Goal: Transaction & Acquisition: Purchase product/service

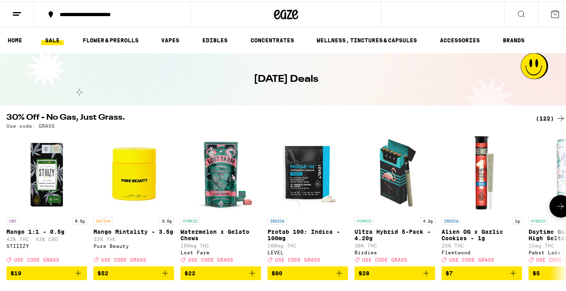
click at [557, 200] on button at bounding box center [561, 204] width 23 height 23
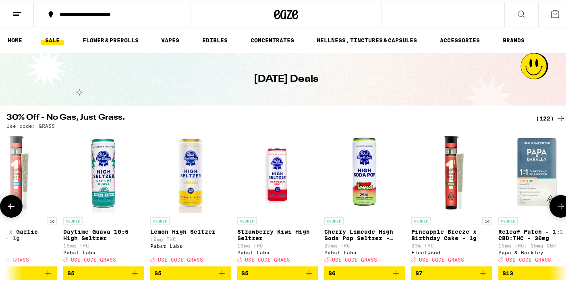
click at [557, 200] on button at bounding box center [561, 204] width 23 height 23
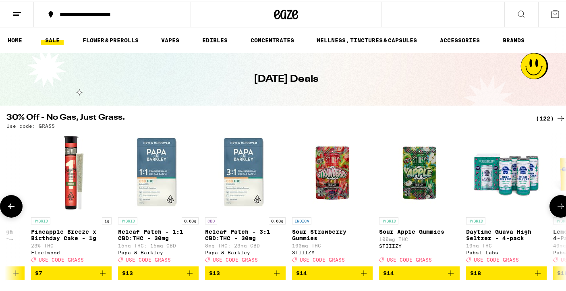
scroll to position [0, 931]
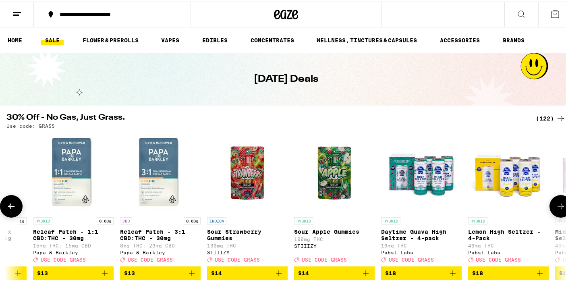
click at [554, 203] on button at bounding box center [561, 204] width 23 height 23
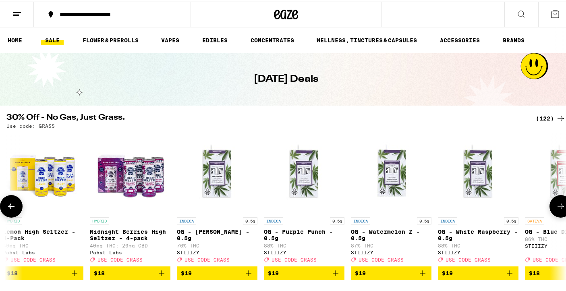
click at [554, 203] on button at bounding box center [561, 204] width 23 height 23
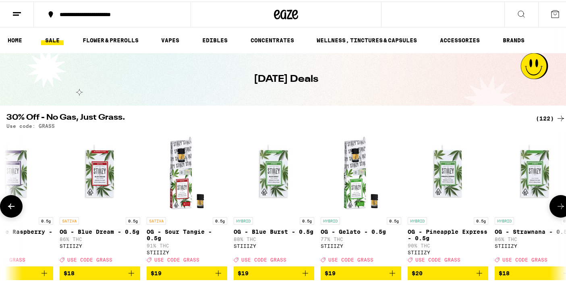
click at [554, 203] on button at bounding box center [561, 204] width 23 height 23
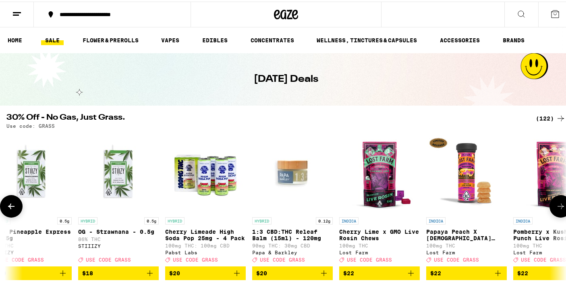
scroll to position [0, 2327]
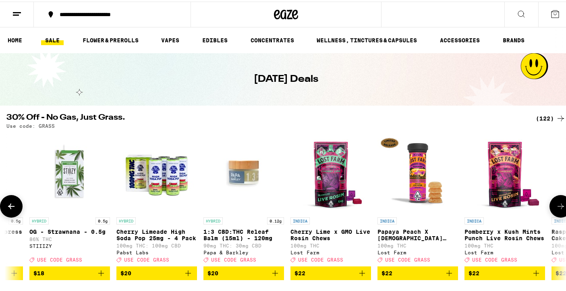
click at [554, 203] on button at bounding box center [561, 204] width 23 height 23
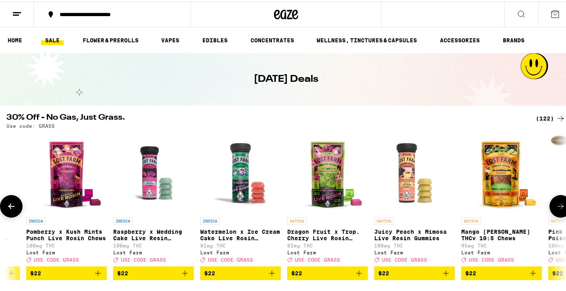
scroll to position [0, 2793]
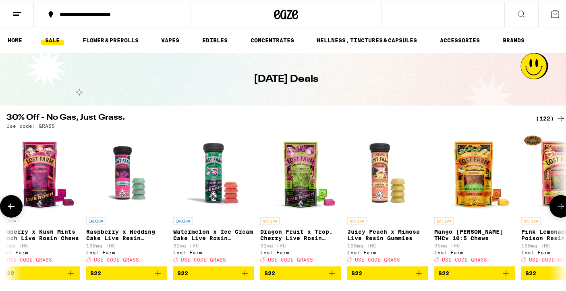
click at [554, 203] on button at bounding box center [561, 204] width 23 height 23
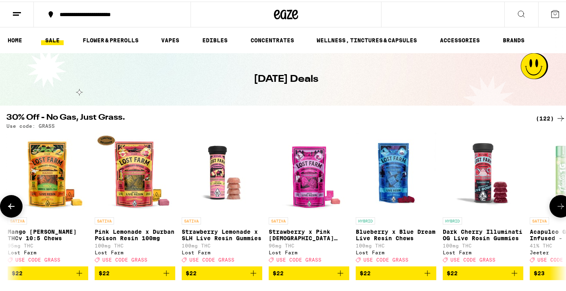
scroll to position [0, 3258]
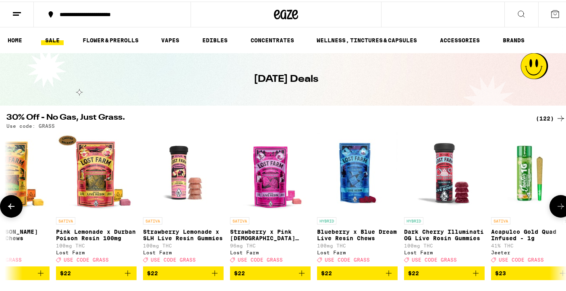
click at [554, 203] on button at bounding box center [561, 204] width 23 height 23
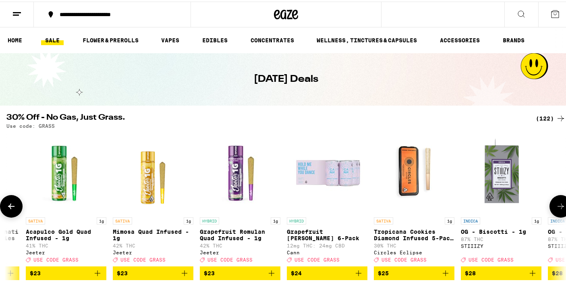
click at [554, 203] on button at bounding box center [561, 204] width 23 height 23
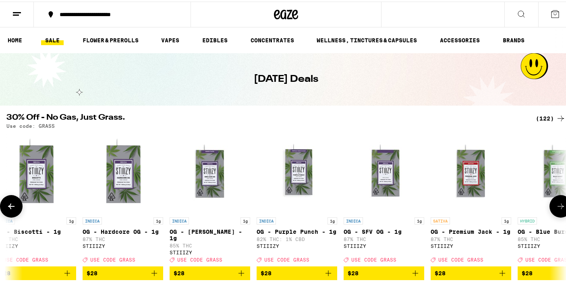
click at [554, 203] on button at bounding box center [561, 204] width 23 height 23
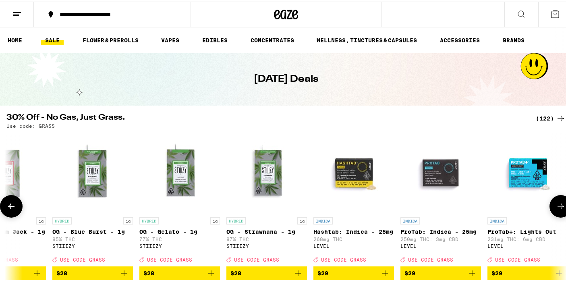
click at [554, 203] on button at bounding box center [561, 204] width 23 height 23
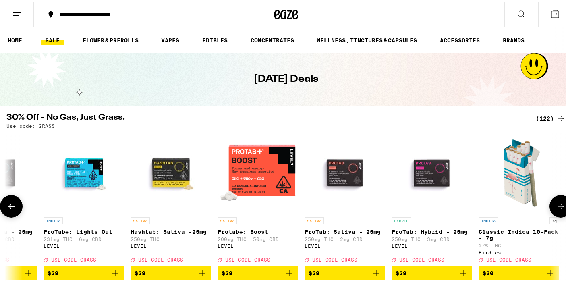
scroll to position [0, 5120]
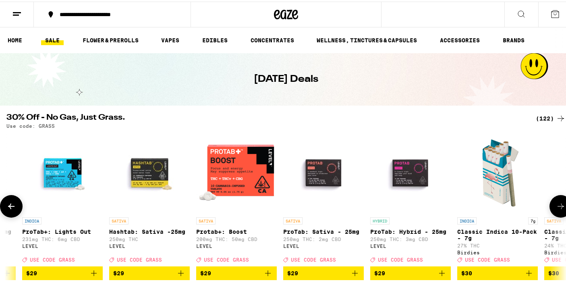
click at [554, 203] on button at bounding box center [561, 204] width 23 height 23
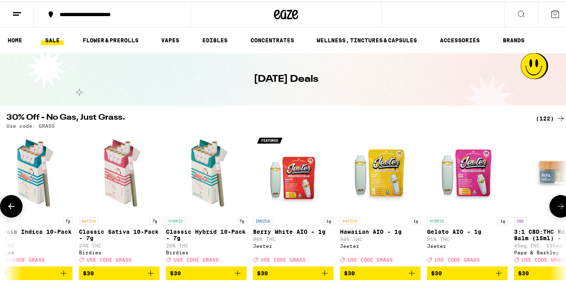
click at [554, 203] on button at bounding box center [561, 204] width 23 height 23
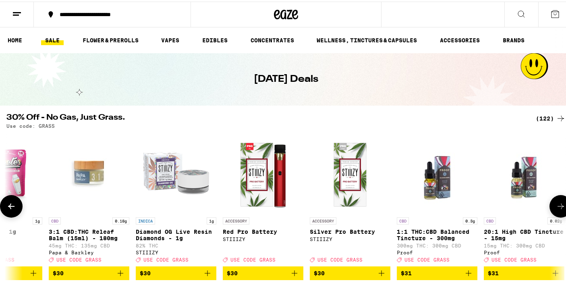
click at [554, 203] on button at bounding box center [561, 204] width 23 height 23
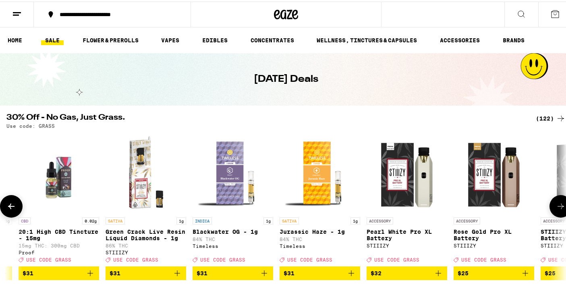
click at [554, 203] on button at bounding box center [561, 204] width 23 height 23
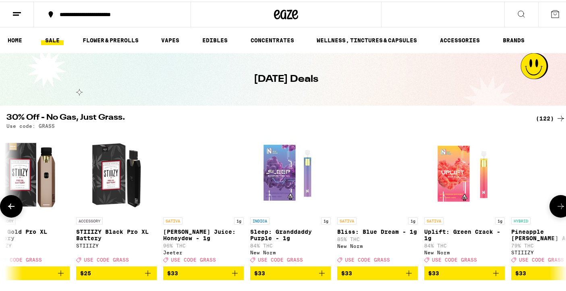
scroll to position [0, 6982]
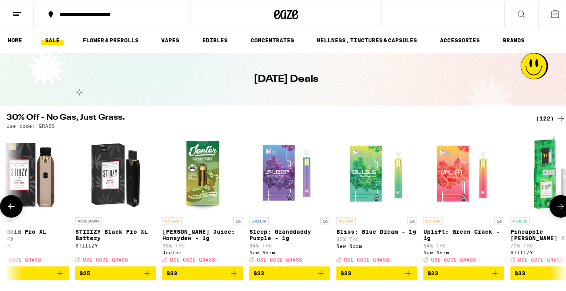
click at [554, 203] on button at bounding box center [561, 204] width 23 height 23
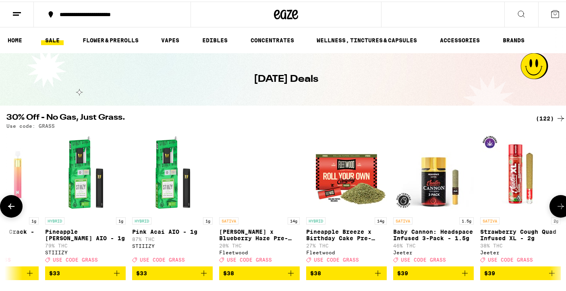
click at [554, 203] on button at bounding box center [561, 204] width 23 height 23
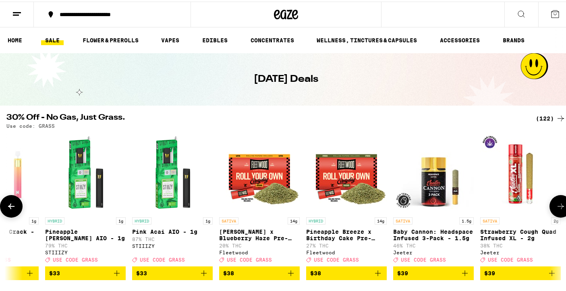
scroll to position [0, 7912]
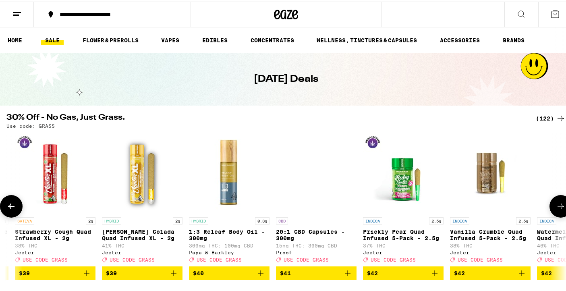
click at [554, 203] on button at bounding box center [561, 204] width 23 height 23
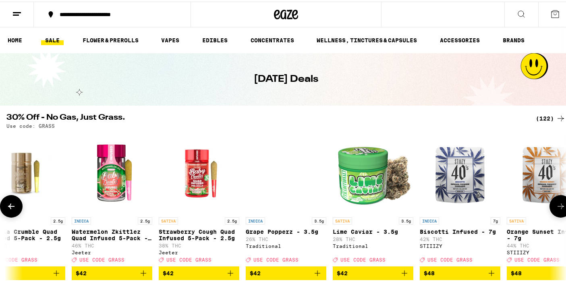
click at [554, 203] on button at bounding box center [561, 204] width 23 height 23
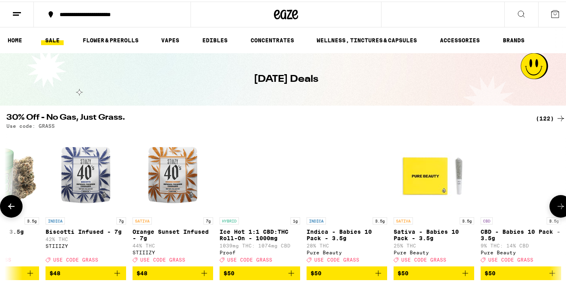
scroll to position [0, 8843]
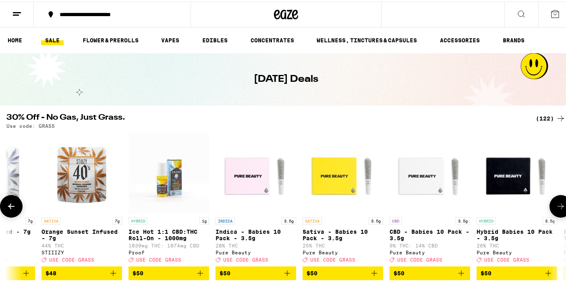
click at [554, 203] on button at bounding box center [561, 204] width 23 height 23
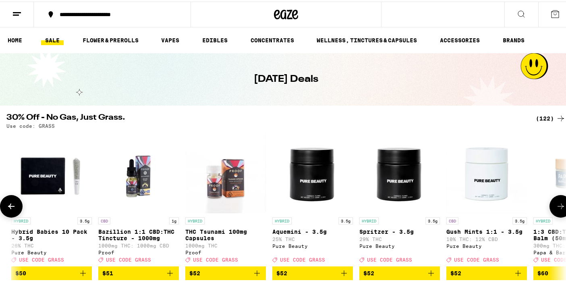
click at [554, 203] on button at bounding box center [561, 204] width 23 height 23
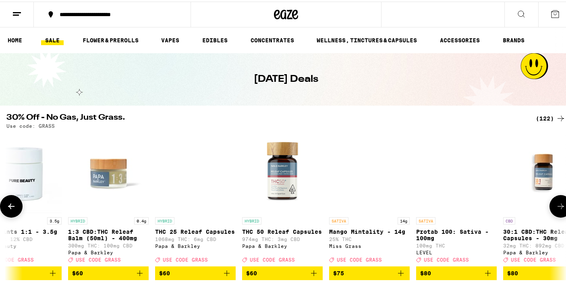
click at [554, 203] on button at bounding box center [561, 204] width 23 height 23
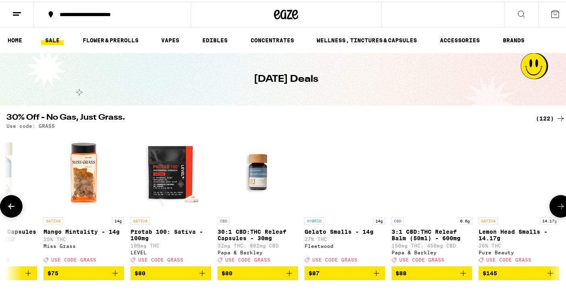
scroll to position [0, 10066]
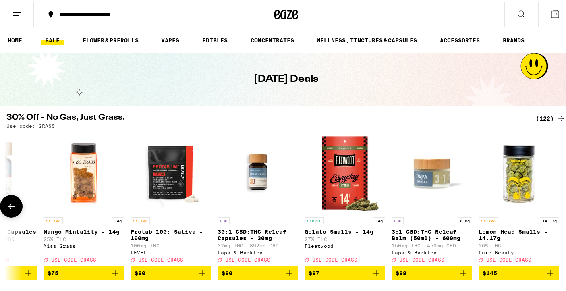
click at [17, 203] on button at bounding box center [11, 204] width 23 height 23
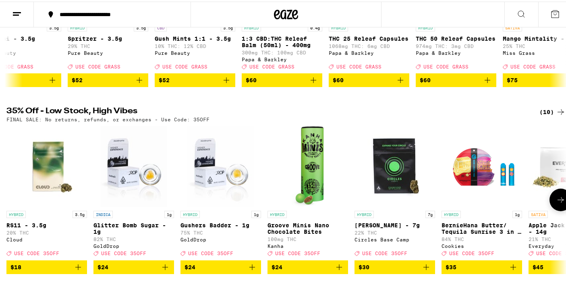
scroll to position [190, 0]
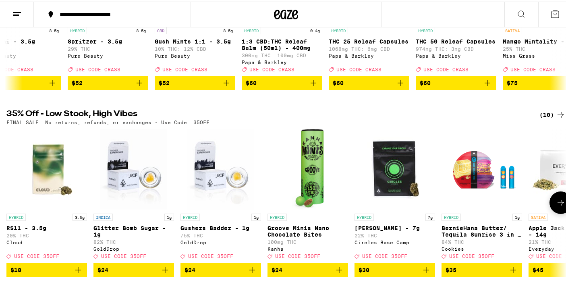
click at [558, 204] on icon at bounding box center [561, 201] width 6 height 6
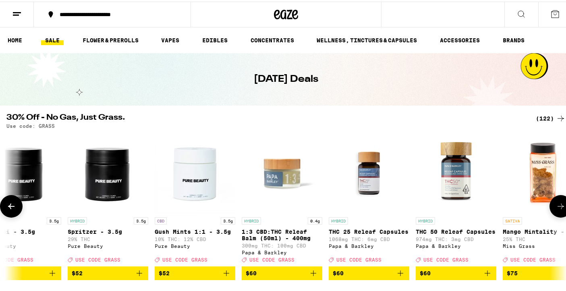
scroll to position [0, 0]
click at [556, 115] on icon at bounding box center [561, 117] width 10 height 10
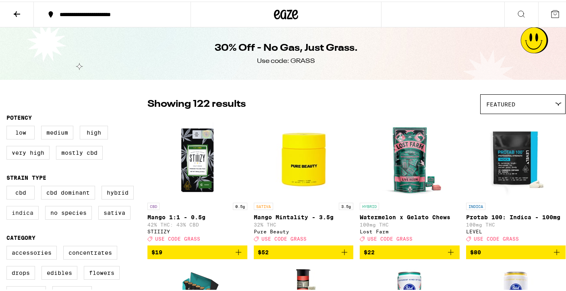
click at [31, 213] on label "Indica" at bounding box center [22, 211] width 32 height 14
click at [8, 186] on input "Indica" at bounding box center [8, 185] width 0 height 0
checkbox input "true"
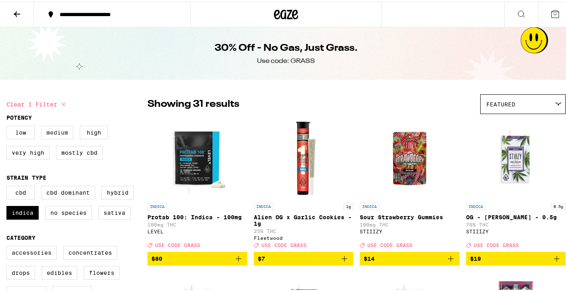
click at [56, 129] on label "Medium" at bounding box center [57, 131] width 32 height 14
click at [8, 126] on input "Medium" at bounding box center [8, 125] width 0 height 0
checkbox input "true"
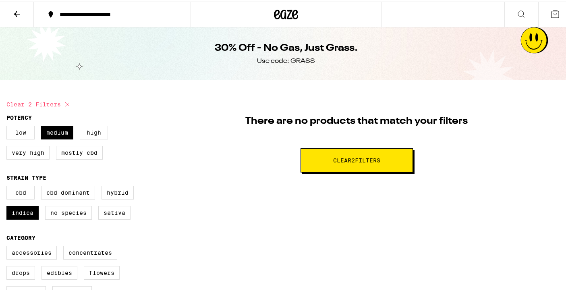
click at [99, 129] on label "High" at bounding box center [94, 131] width 28 height 14
click at [8, 126] on input "High" at bounding box center [8, 125] width 0 height 0
checkbox input "true"
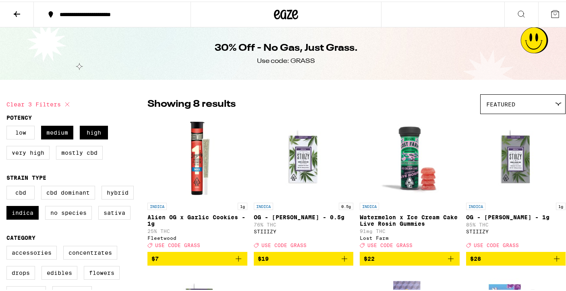
click at [302, 128] on img "Open page for OG - King Louis XIII - 0.5g from STIIIZY" at bounding box center [303, 156] width 81 height 81
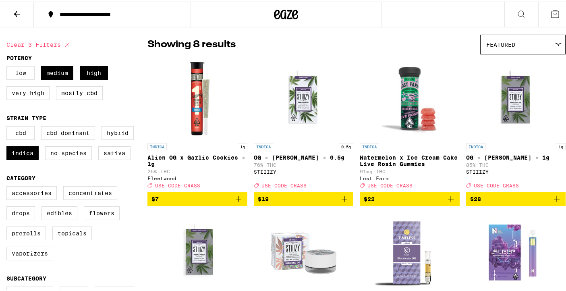
scroll to position [62, 0]
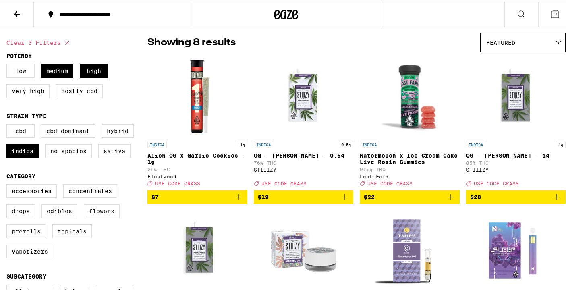
click at [106, 213] on label "Flowers" at bounding box center [102, 210] width 36 height 14
click at [8, 184] on input "Flowers" at bounding box center [8, 184] width 0 height 0
checkbox input "true"
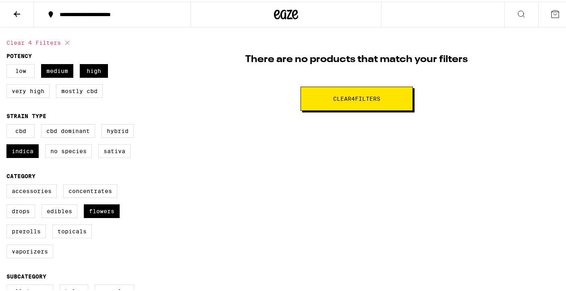
click at [326, 97] on button "Clear 4 filter s" at bounding box center [357, 97] width 112 height 24
checkbox input "false"
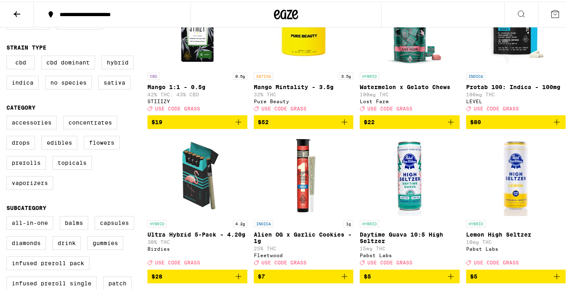
scroll to position [130, 0]
click at [112, 148] on label "Flowers" at bounding box center [102, 141] width 36 height 14
click at [8, 116] on input "Flowers" at bounding box center [8, 115] width 0 height 0
checkbox input "true"
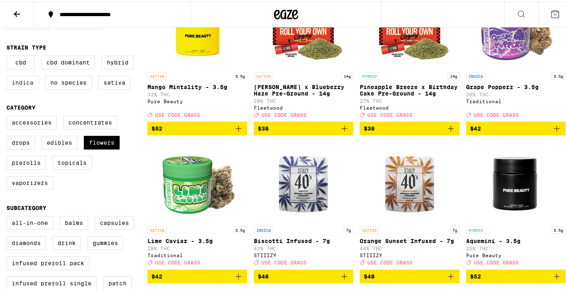
click at [25, 84] on label "Indica" at bounding box center [22, 81] width 32 height 14
click at [8, 56] on input "Indica" at bounding box center [8, 55] width 0 height 0
checkbox input "true"
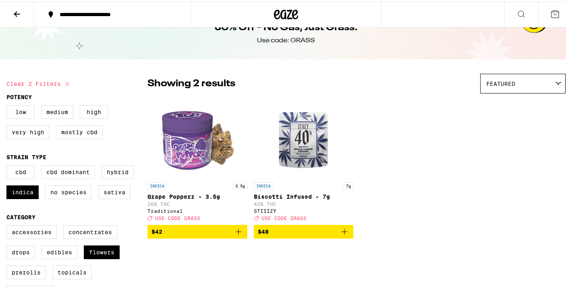
scroll to position [19, 0]
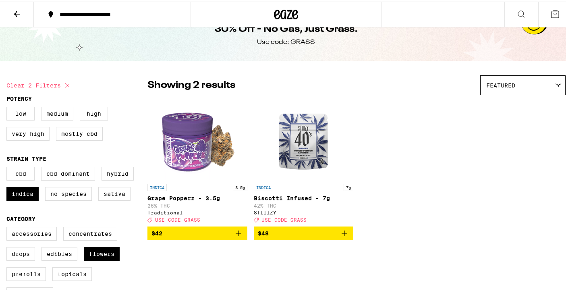
click at [182, 135] on img "Open page for Grape Popperz - 3.5g from Traditional" at bounding box center [197, 138] width 81 height 81
click at [114, 173] on label "Hybrid" at bounding box center [118, 172] width 32 height 14
click at [8, 167] on input "Hybrid" at bounding box center [8, 166] width 0 height 0
checkbox input "true"
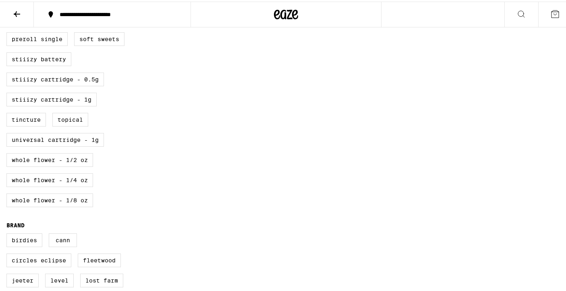
scroll to position [416, 0]
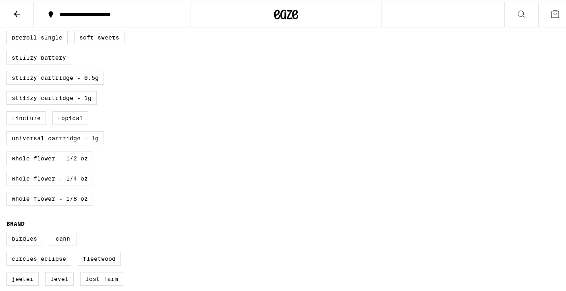
click at [81, 184] on label "Whole Flower - 1/4 oz" at bounding box center [49, 177] width 87 height 14
checkbox input "true"
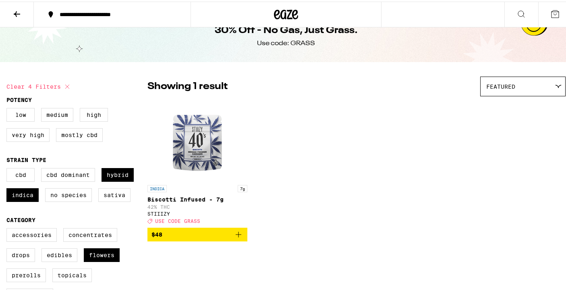
scroll to position [13, 0]
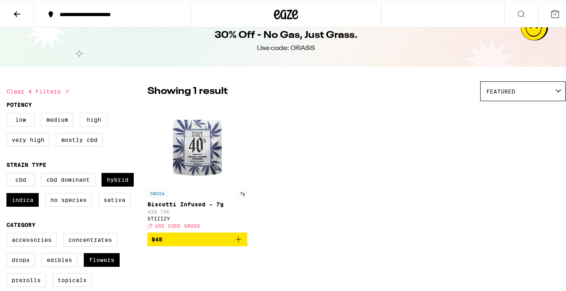
click at [257, 178] on div "INDICA 7g Biscotti Infused - 7g 42% THC STIIIZY Deal Created with Sketch. USE C…" at bounding box center [356, 174] width 418 height 141
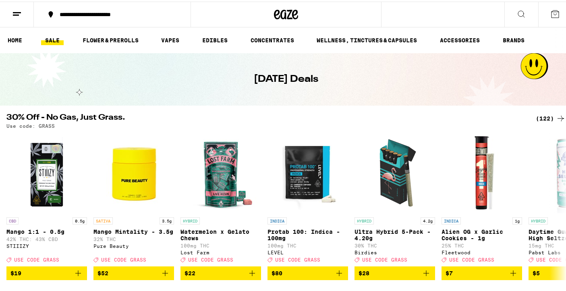
click at [517, 8] on icon at bounding box center [522, 13] width 10 height 10
click at [550, 11] on icon at bounding box center [555, 13] width 10 height 10
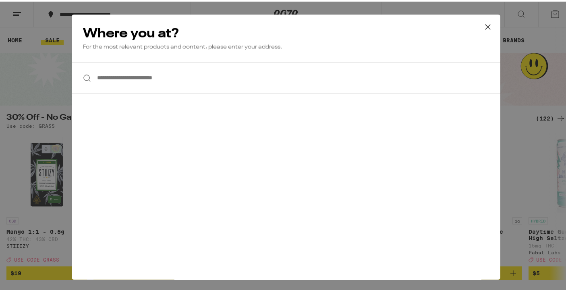
click at [485, 21] on icon at bounding box center [488, 25] width 12 height 12
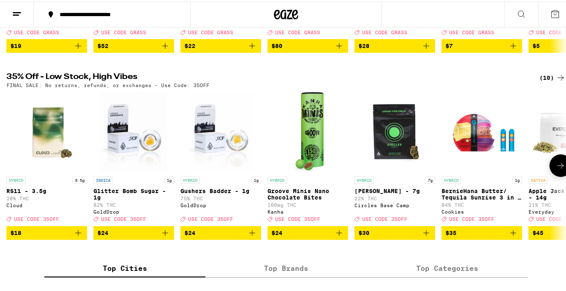
scroll to position [225, 0]
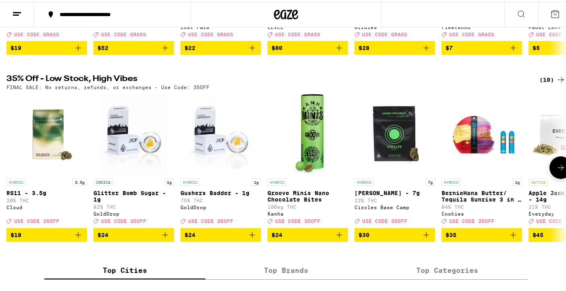
click at [556, 171] on icon at bounding box center [561, 166] width 10 height 10
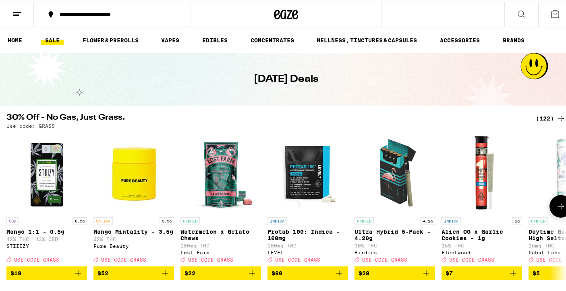
scroll to position [0, 0]
click at [137, 50] on ul "HOME SALE FLOWER & PREROLLS VAPES EDIBLES CONCENTRATES WELLNESS, TINCTURES & CA…" at bounding box center [286, 39] width 572 height 26
click at [550, 11] on icon at bounding box center [555, 13] width 10 height 10
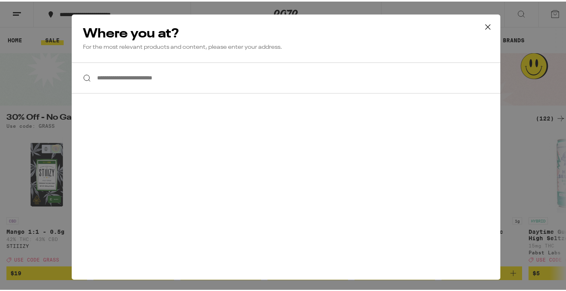
click at [482, 22] on icon at bounding box center [488, 25] width 12 height 12
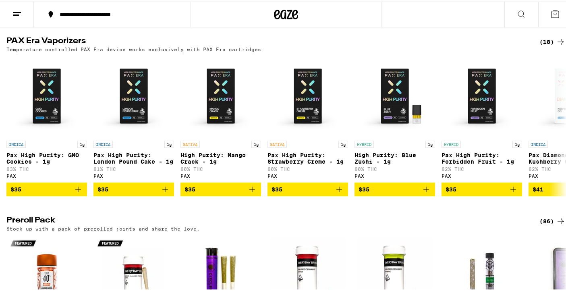
scroll to position [1607, 0]
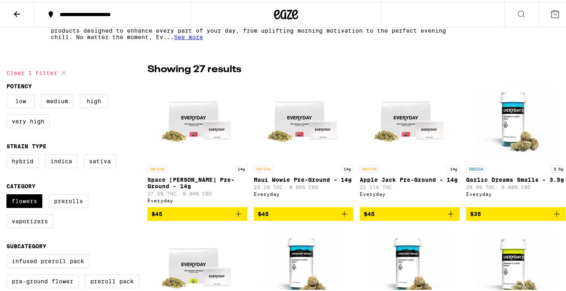
scroll to position [190, 0]
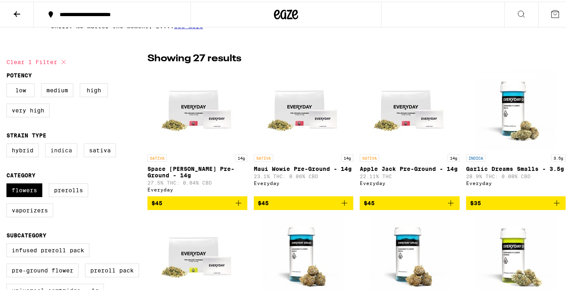
click at [61, 148] on label "Indica" at bounding box center [61, 149] width 32 height 14
click at [8, 143] on input "Indica" at bounding box center [8, 143] width 0 height 0
checkbox input "true"
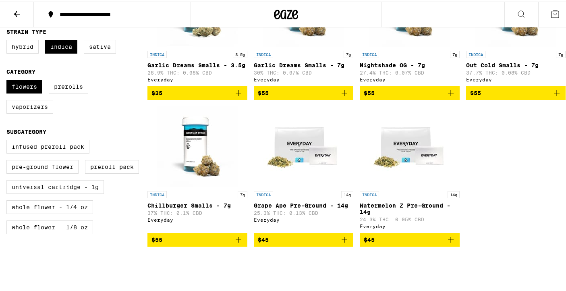
scroll to position [293, 0]
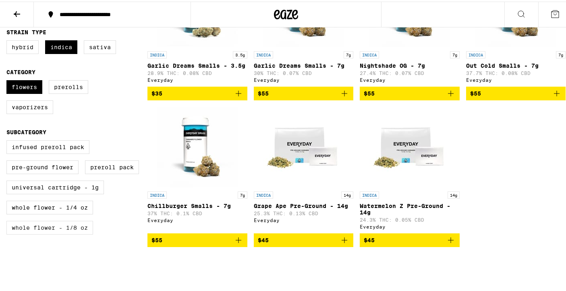
click at [68, 233] on label "Whole Flower - 1/8 oz" at bounding box center [49, 226] width 87 height 14
click at [8, 140] on input "Whole Flower - 1/8 oz" at bounding box center [8, 140] width 0 height 0
checkbox input "true"
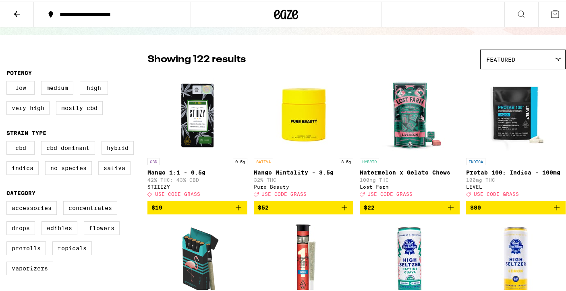
click at [304, 15] on div at bounding box center [286, 13] width 191 height 26
click at [21, 8] on icon at bounding box center [17, 13] width 10 height 10
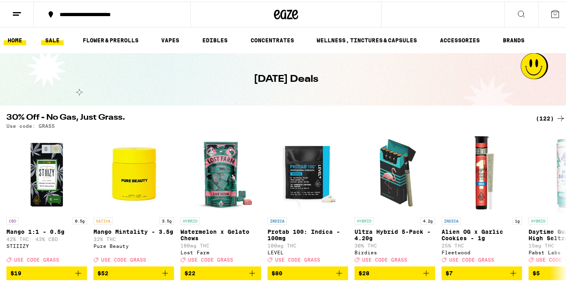
click at [15, 37] on link "HOME" at bounding box center [15, 39] width 23 height 10
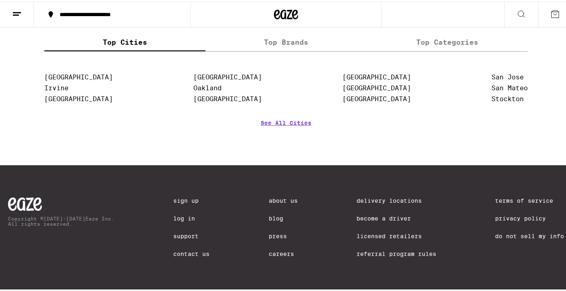
scroll to position [3450, 0]
click at [213, 79] on link "[GEOGRAPHIC_DATA]" at bounding box center [227, 76] width 69 height 8
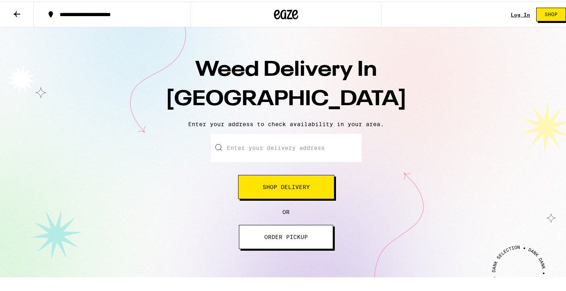
click at [273, 234] on span "ORDER PICKUP" at bounding box center [286, 236] width 44 height 6
click at [293, 238] on span "ORDER PICKUP" at bounding box center [286, 236] width 44 height 6
